Goal: Task Accomplishment & Management: Use online tool/utility

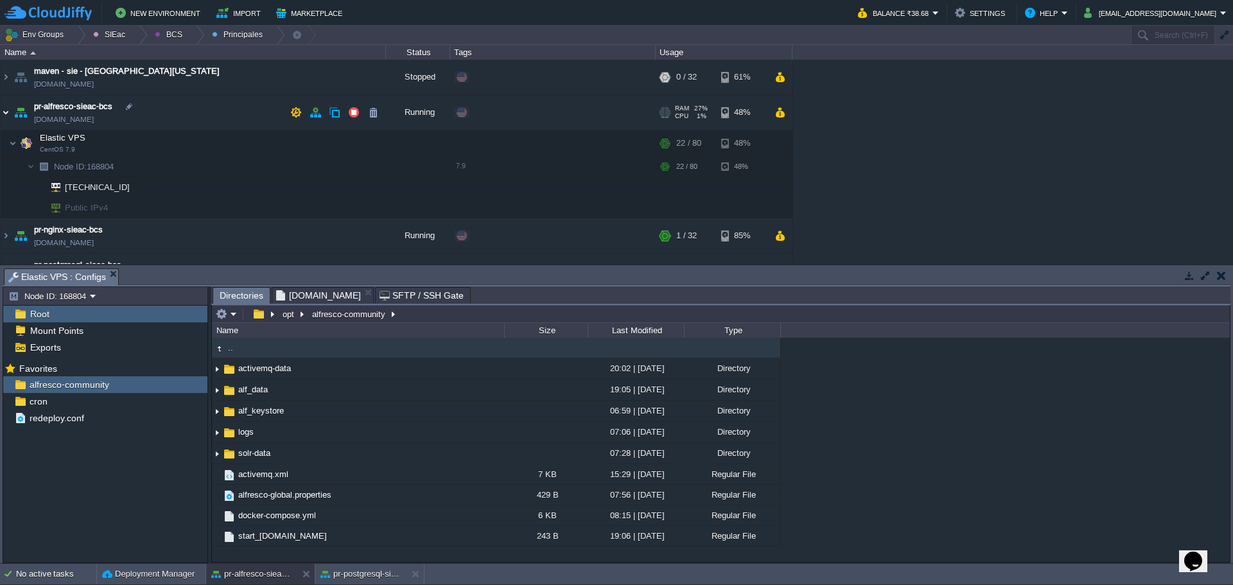
drag, startPoint x: 2, startPoint y: 110, endPoint x: 12, endPoint y: 112, distance: 10.5
click at [10, 112] on table "maven - sie - [GEOGRAPHIC_DATA][US_STATE] [DOMAIN_NAME] Stopped Edit RAM 0% CPU…" at bounding box center [396, 192] width 793 height 265
click at [9, 113] on img at bounding box center [6, 112] width 10 height 35
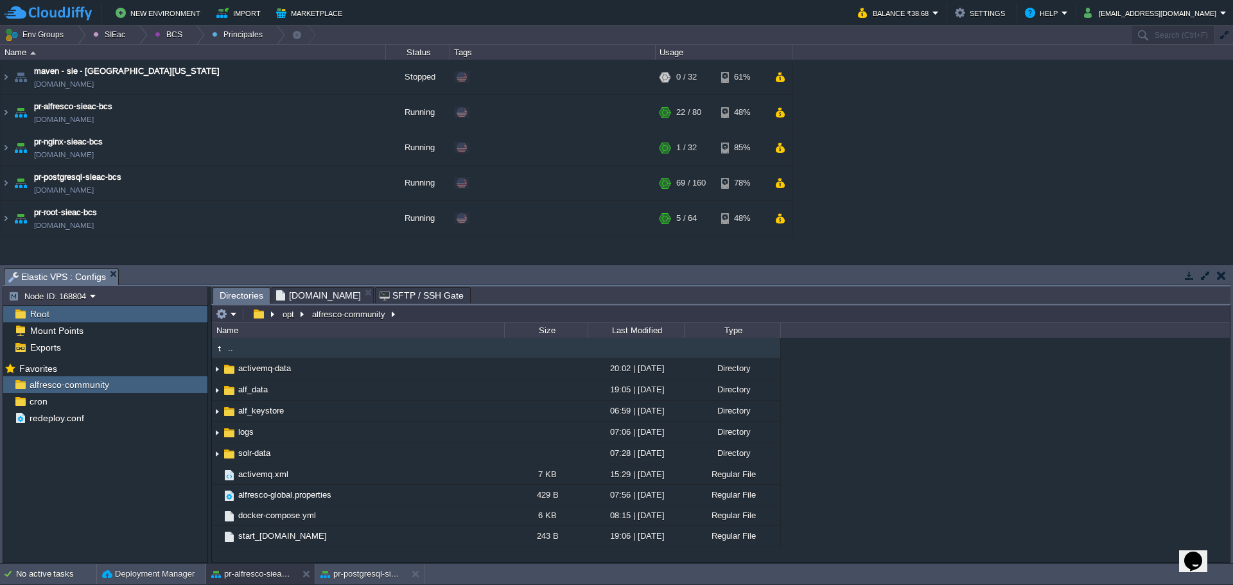
click at [1139, 145] on div "maven - sie - [GEOGRAPHIC_DATA][US_STATE] [DOMAIN_NAME] Stopped Edit RAM 0% CPU…" at bounding box center [616, 162] width 1233 height 204
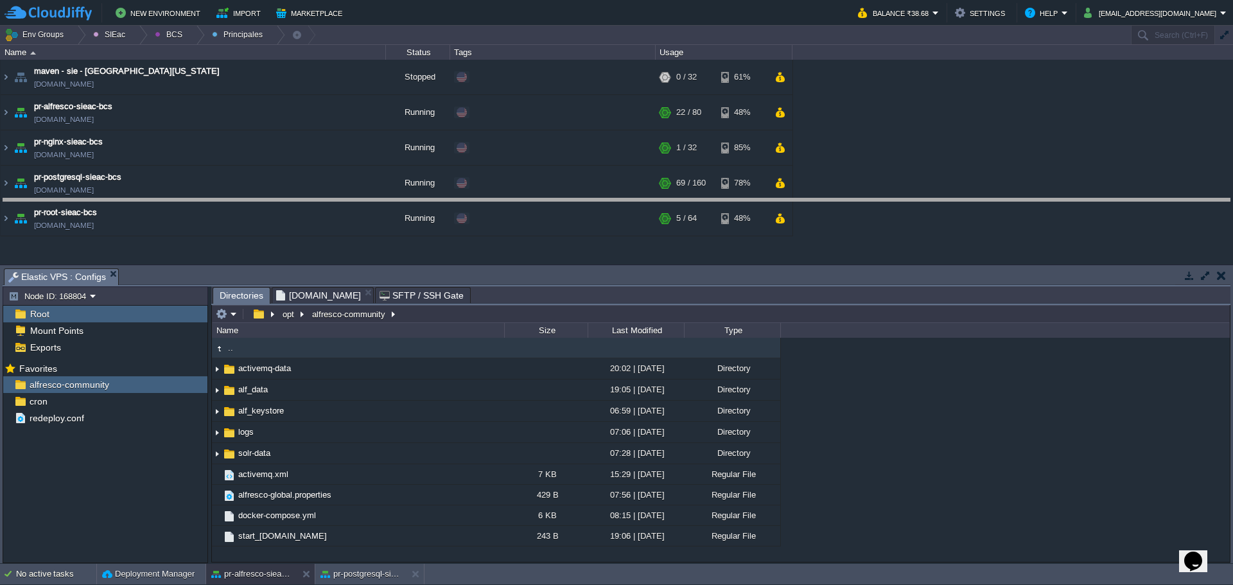
drag, startPoint x: 540, startPoint y: 276, endPoint x: 548, endPoint y: 197, distance: 80.1
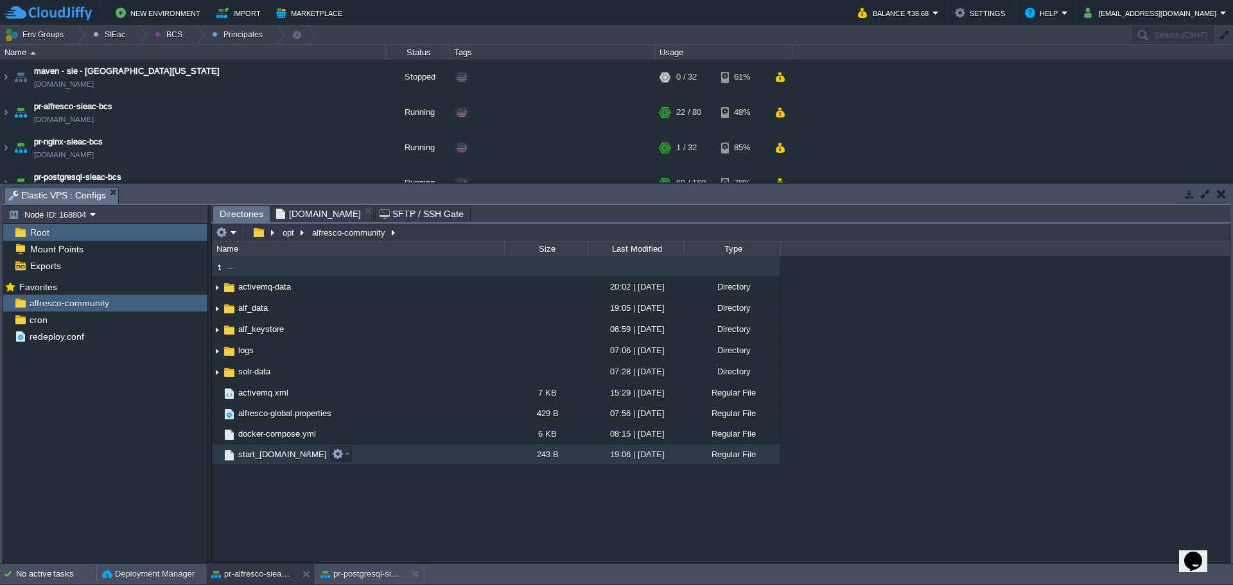
click at [248, 460] on span "start_[DOMAIN_NAME]" at bounding box center [282, 454] width 93 height 11
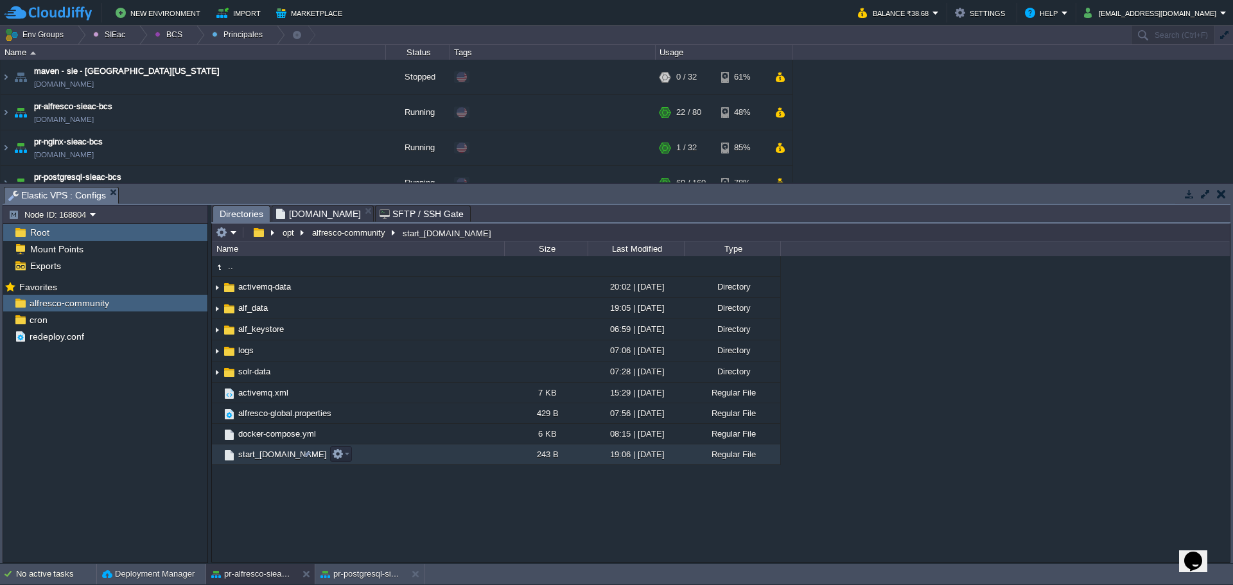
click at [248, 460] on span "start_[DOMAIN_NAME]" at bounding box center [282, 454] width 93 height 11
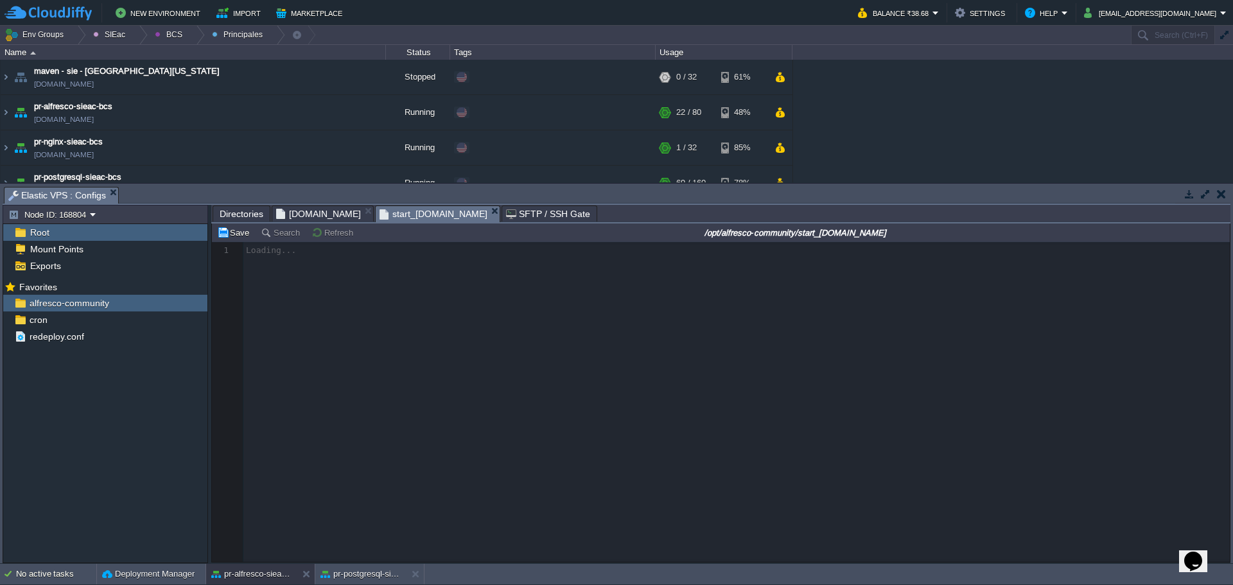
scroll to position [4, 0]
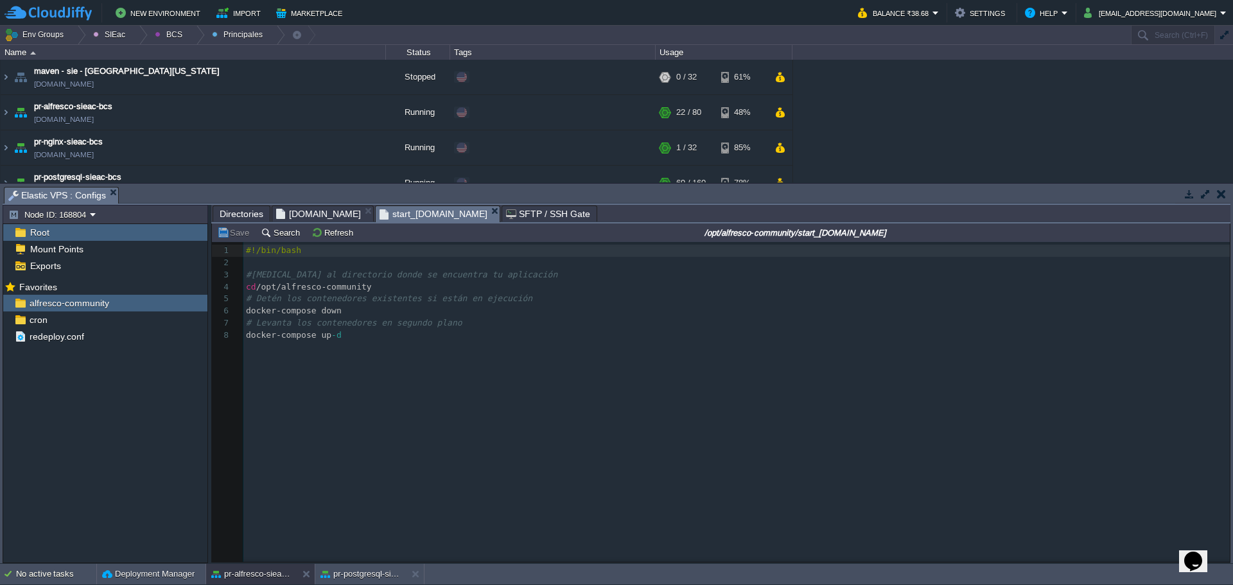
click at [299, 216] on span "[DOMAIN_NAME]" at bounding box center [318, 213] width 85 height 15
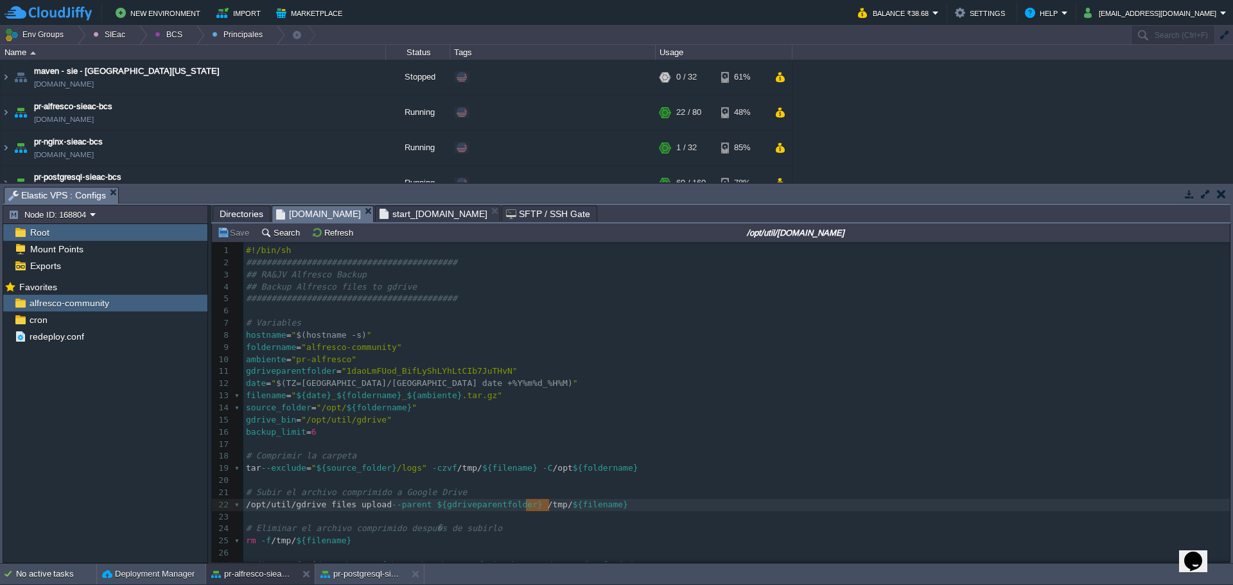
click at [674, 299] on div "1 #!/bin/sh 2 ########################################## 3 ## RA&JV Alfresco Ba…" at bounding box center [736, 499] width 987 height 508
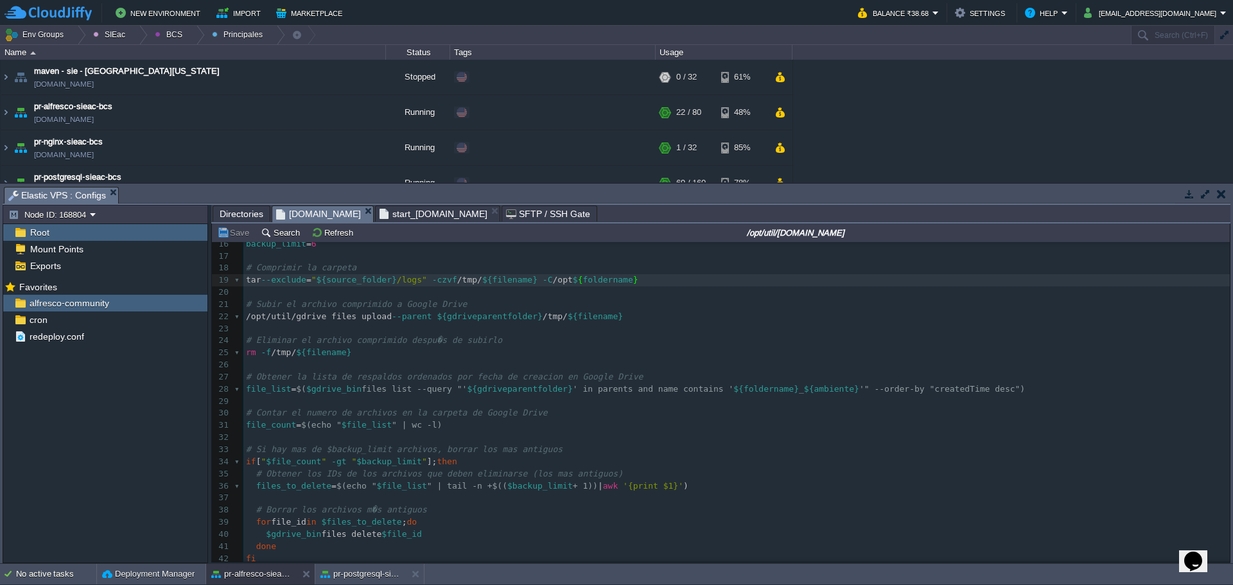
scroll to position [193, 0]
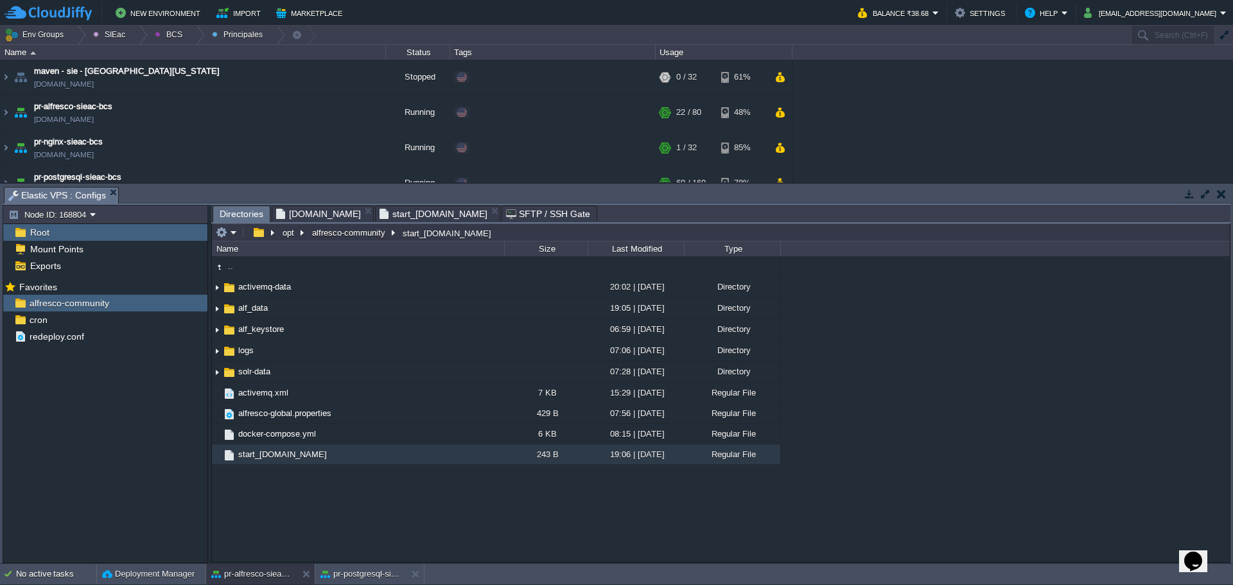
click at [240, 209] on span "Directories" at bounding box center [242, 214] width 44 height 16
click at [982, 434] on div ".. activemq-data 20:02 | [DATE] Directory alf_data 19:05 | [DATE] Directory alf…" at bounding box center [721, 408] width 1018 height 305
